Goal: Task Accomplishment & Management: Manage account settings

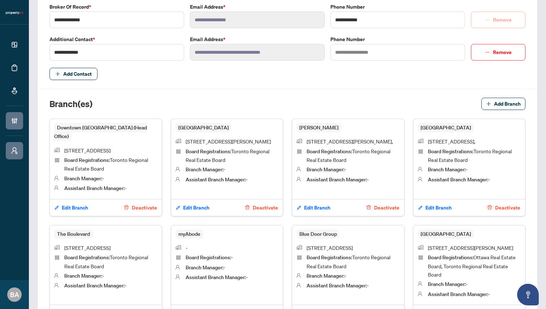
scroll to position [211, 0]
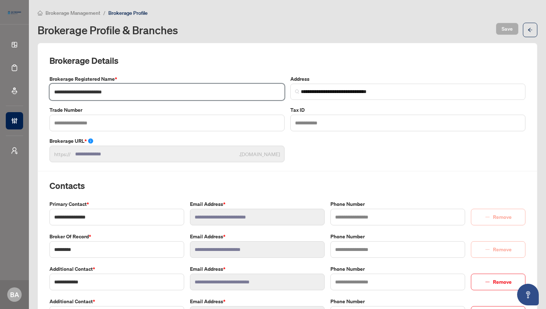
drag, startPoint x: 54, startPoint y: 91, endPoint x: 118, endPoint y: 92, distance: 63.5
click at [118, 92] on input "**********" at bounding box center [166, 92] width 235 height 17
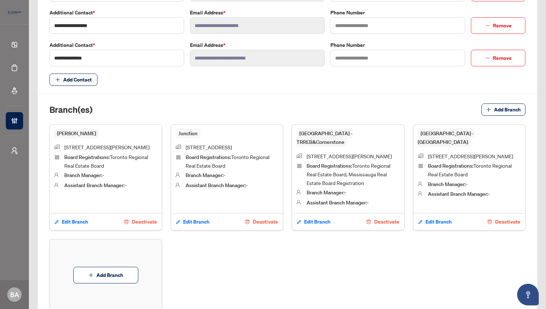
scroll to position [342, 0]
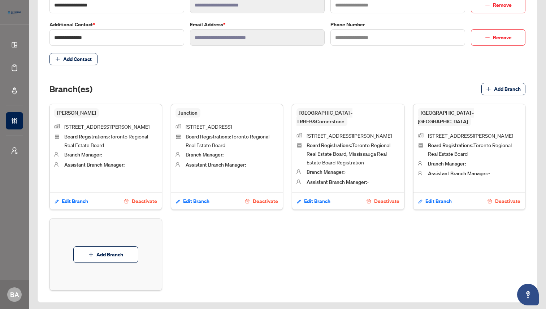
click at [67, 113] on span "Danforth" at bounding box center [76, 112] width 45 height 9
copy span "Danforth"
click at [299, 113] on span "Mississauga - TRREB&Cornerstone" at bounding box center [324, 117] width 56 height 18
click at [309, 113] on span "Mississauga - TRREB&Cornerstone" at bounding box center [324, 117] width 56 height 18
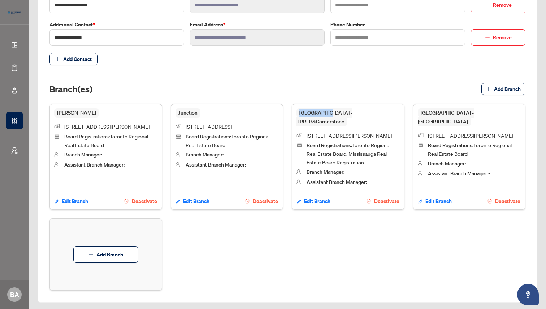
click at [309, 113] on span "Mississauga - TRREB&Cornerstone" at bounding box center [324, 117] width 56 height 18
click at [305, 113] on span "Mississauga - TRREB&Cornerstone" at bounding box center [324, 117] width 56 height 18
drag, startPoint x: 300, startPoint y: 113, endPoint x: 388, endPoint y: 114, distance: 88.8
click at [388, 114] on div "Mississauga - TRREB&Cornerstone" at bounding box center [347, 118] width 103 height 18
copy span "Mississauga - TRREB&Cornerstone"
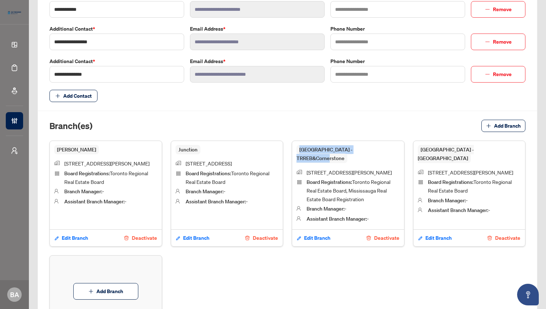
scroll to position [303, 0]
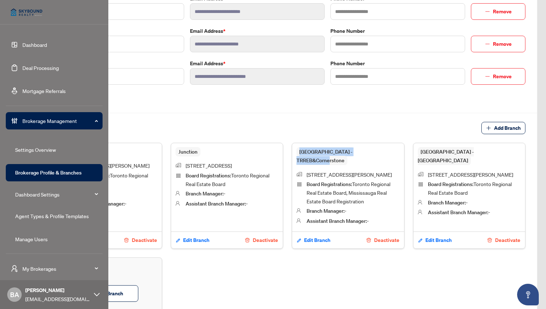
click at [35, 214] on link "Agent Types & Profile Templates" at bounding box center [52, 216] width 74 height 6
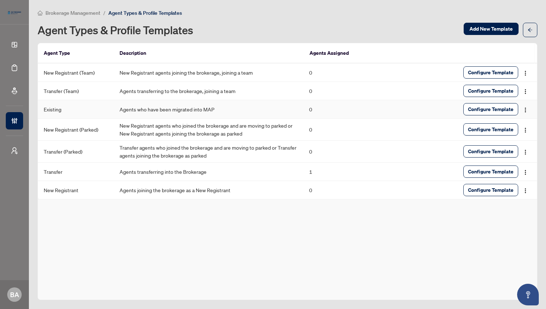
click at [53, 107] on td "Existing" at bounding box center [76, 109] width 76 height 18
copy td "Existing"
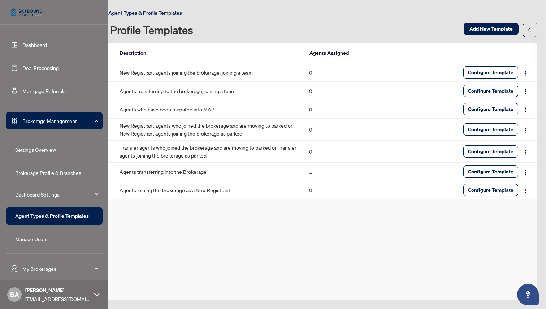
click at [33, 43] on link "Dashboard" at bounding box center [34, 45] width 25 height 6
